Goal: Navigation & Orientation: Find specific page/section

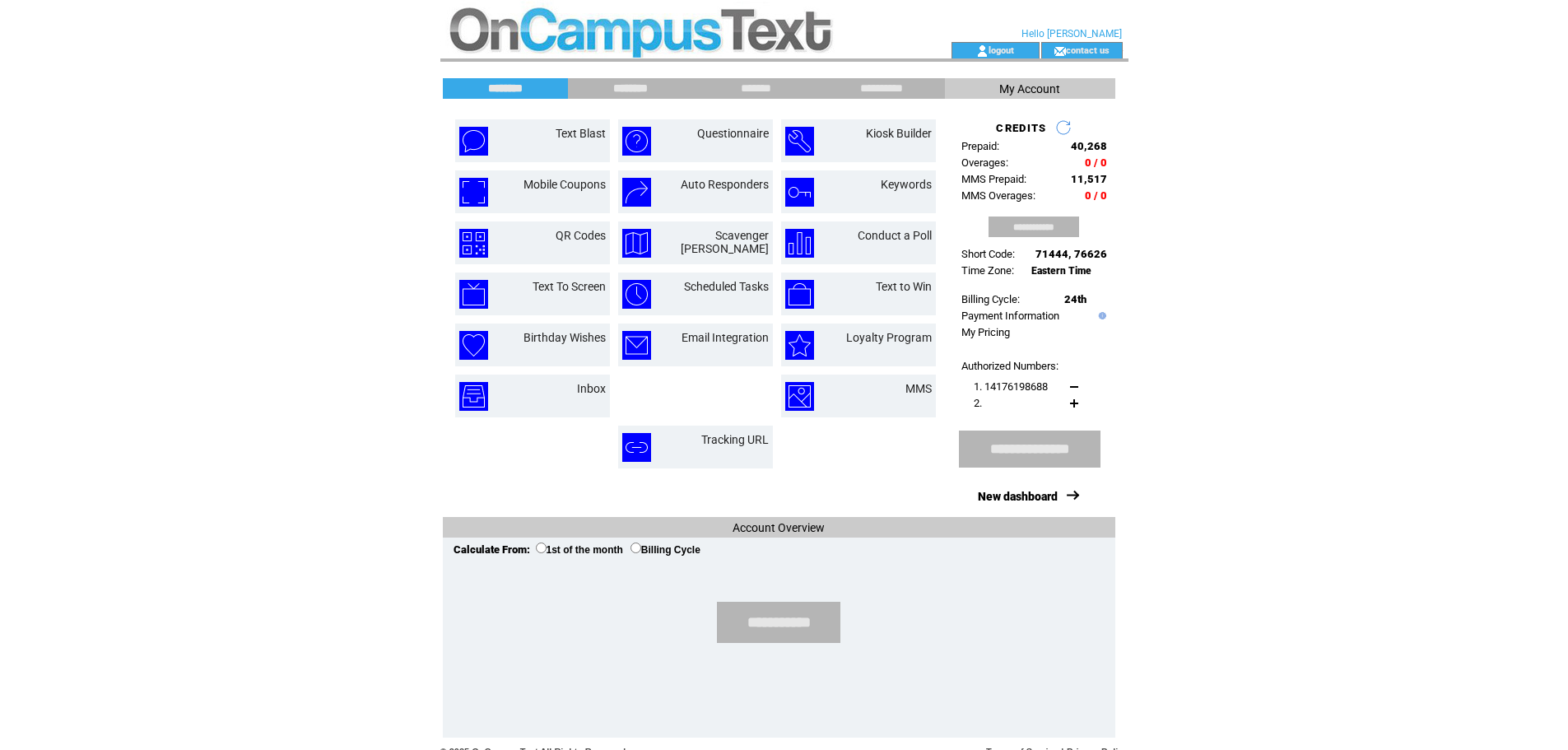
click at [613, 90] on input "********" at bounding box center [630, 88] width 124 height 14
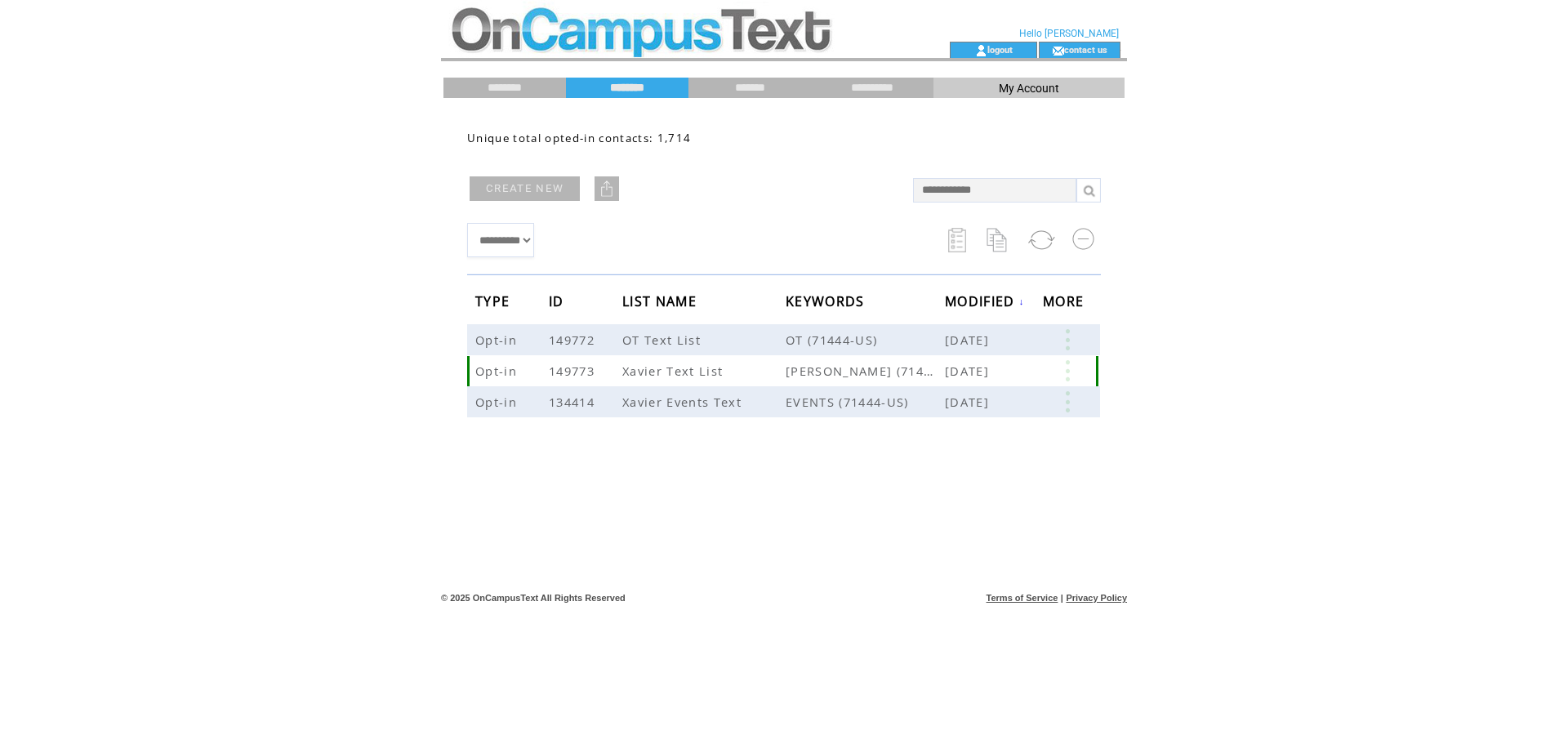
click at [1073, 364] on link at bounding box center [1067, 371] width 49 height 21
click at [688, 500] on div "**********" at bounding box center [784, 347] width 666 height 465
click at [336, 359] on html "**********" at bounding box center [784, 372] width 1568 height 744
